Goal: Task Accomplishment & Management: Complete application form

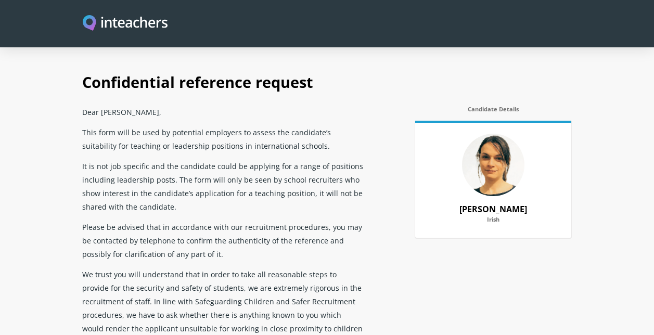
select select "2025"
select select "Yes"
select select "No"
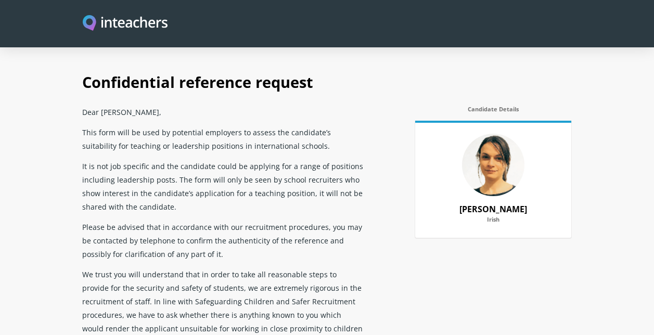
select select "Yes"
select select "No"
select select "Yes"
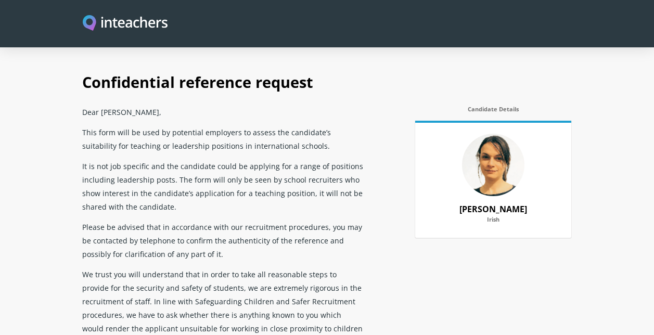
scroll to position [2003, 0]
